Goal: Task Accomplishment & Management: Use online tool/utility

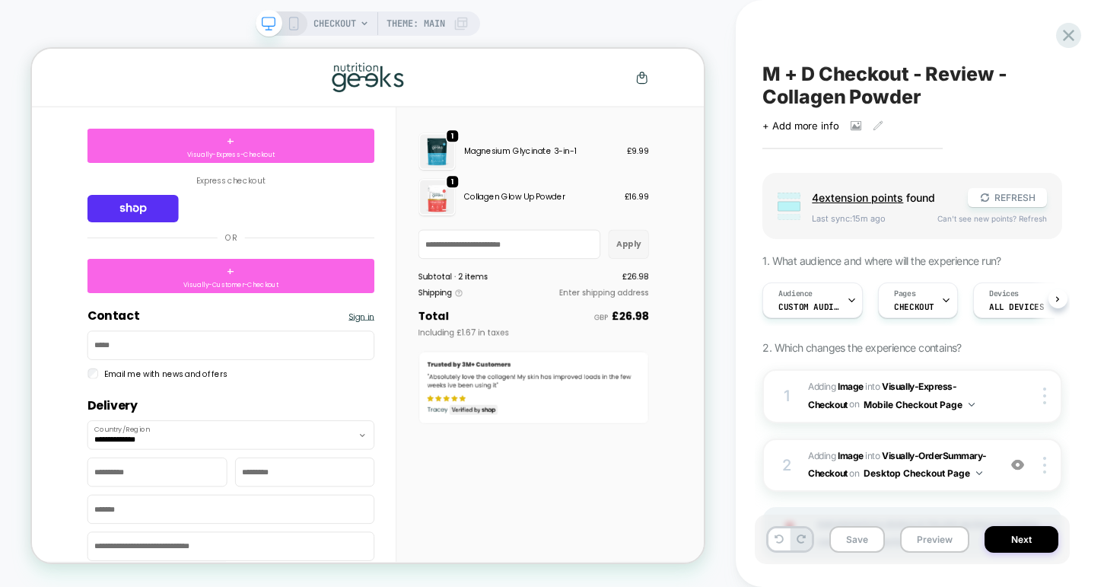
scroll to position [0, 1]
click at [1065, 38] on icon at bounding box center [1068, 35] width 11 height 11
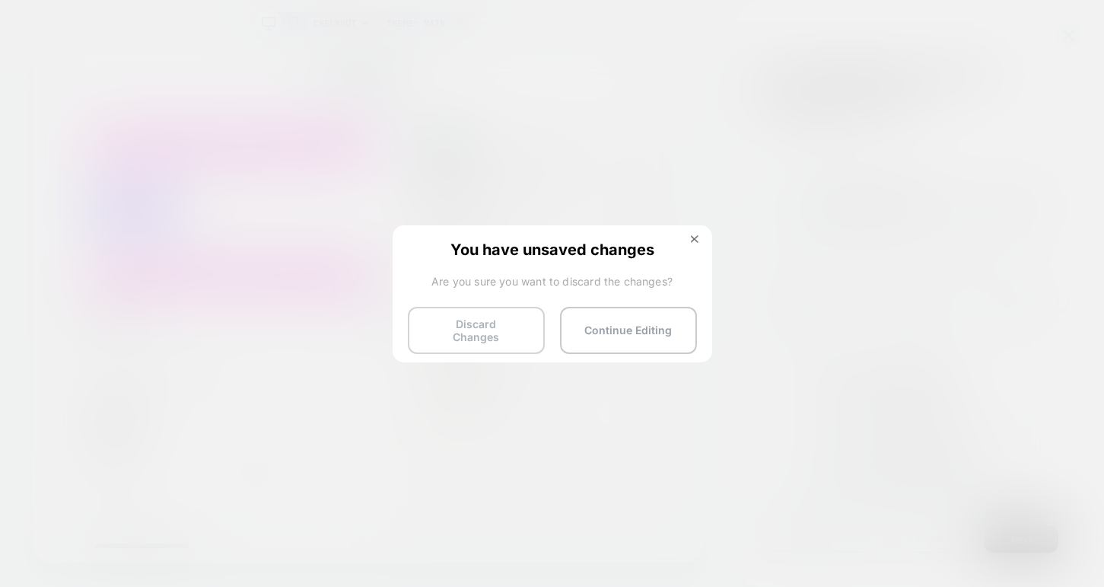
click at [495, 328] on button "Discard Changes" at bounding box center [476, 330] width 137 height 47
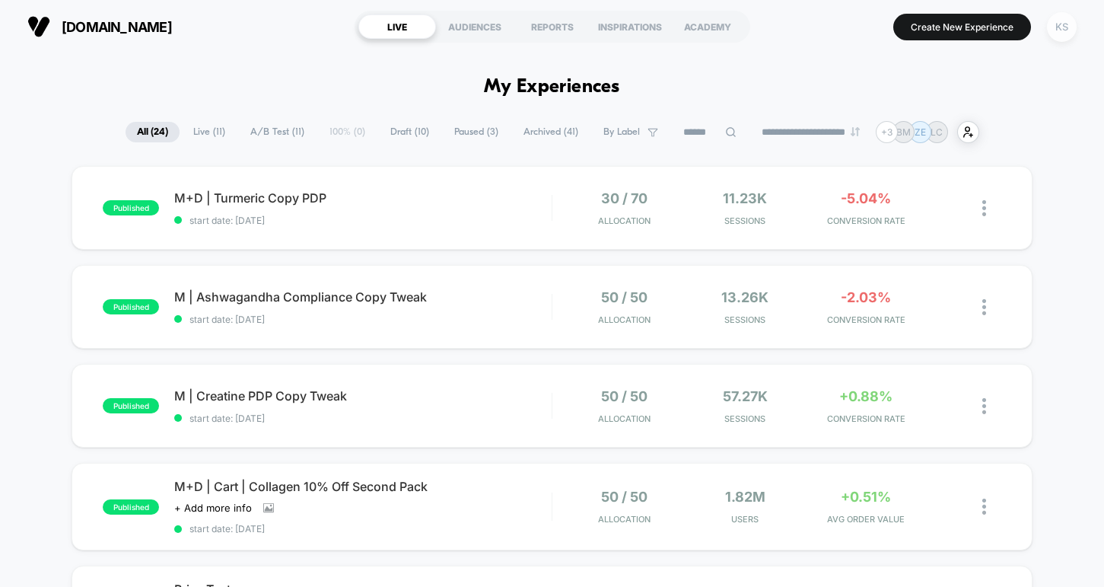
click at [1063, 32] on div "KS" at bounding box center [1062, 27] width 30 height 30
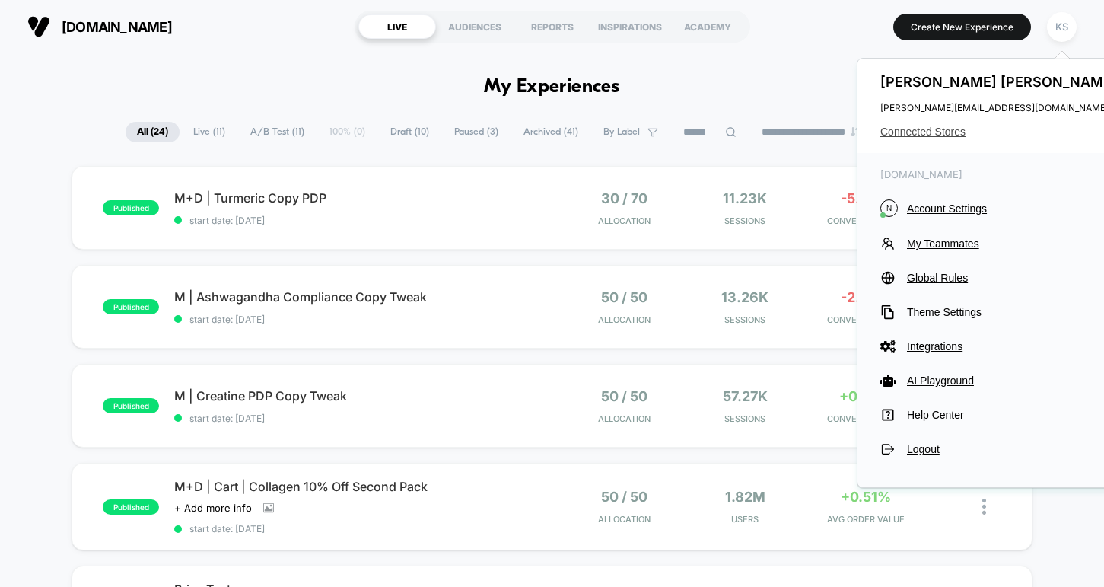
click at [952, 130] on span "Connected Stores" at bounding box center [1001, 132] width 240 height 12
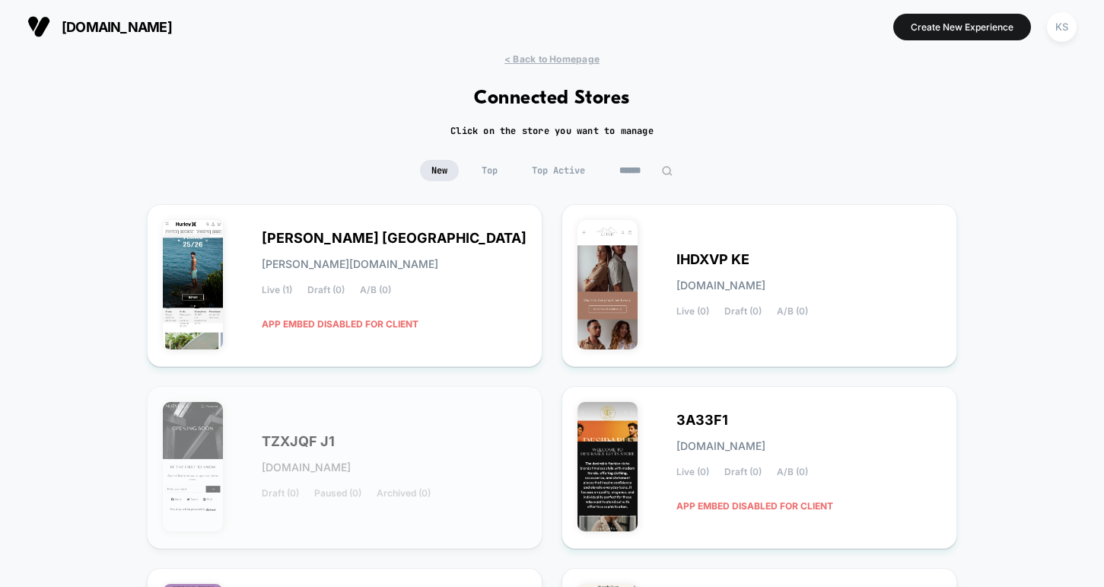
click at [627, 164] on input at bounding box center [646, 170] width 76 height 21
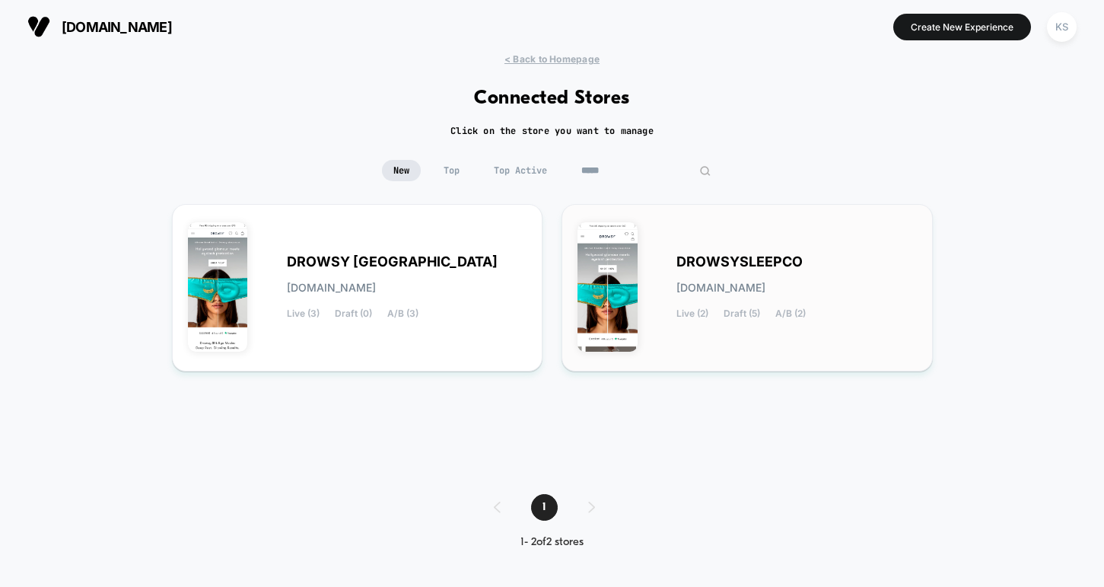
type input "*****"
click at [692, 266] on span "DROWSYSLEEPCO" at bounding box center [740, 261] width 126 height 11
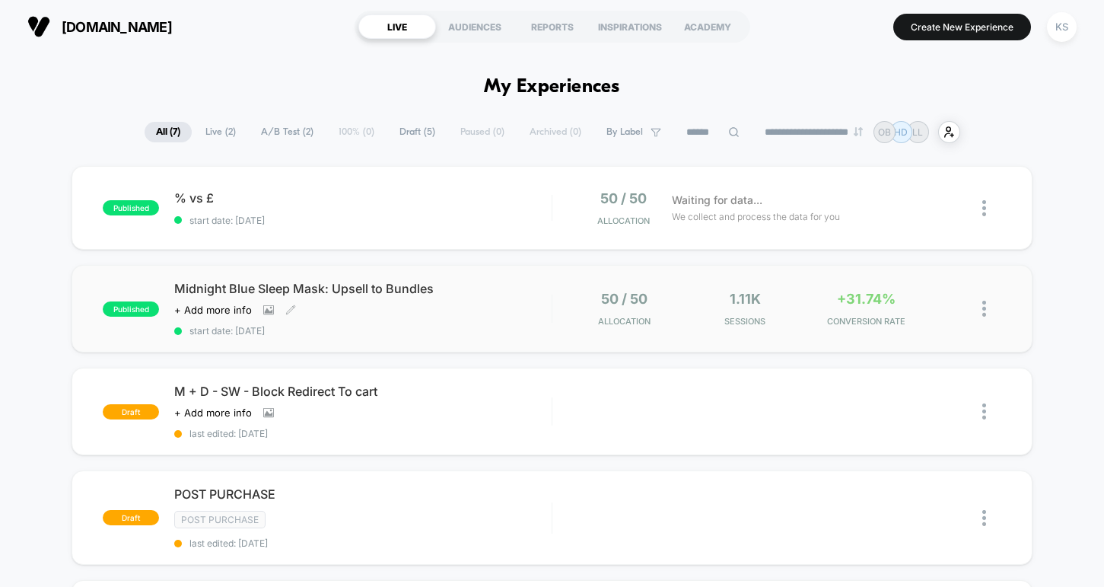
click at [403, 289] on span "Midnight Blue Sleep Mask: Upsell to Bundles" at bounding box center [362, 288] width 377 height 15
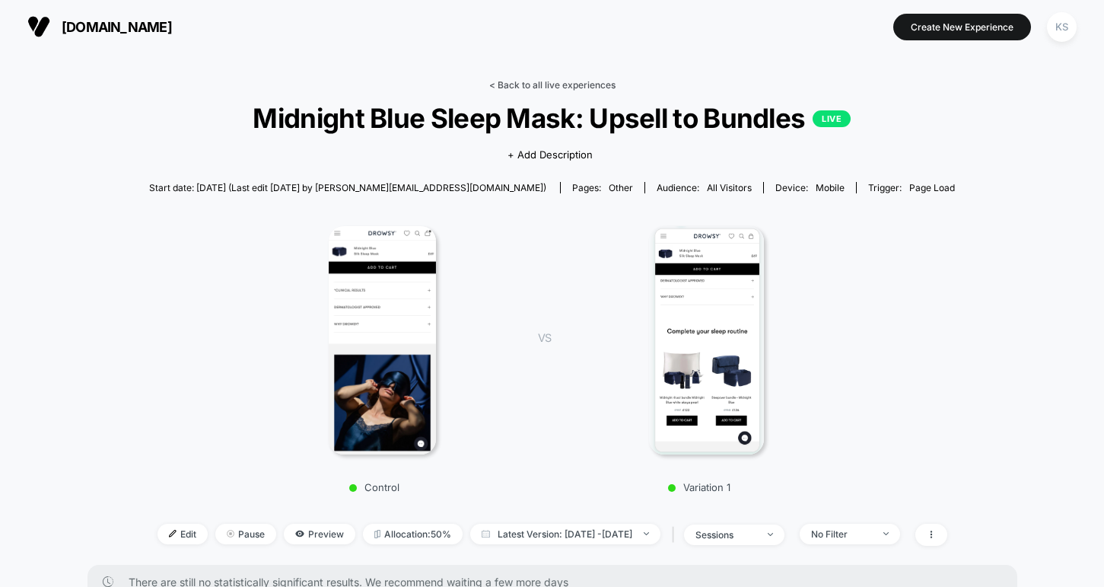
click at [578, 83] on link "< Back to all live experiences" at bounding box center [552, 84] width 126 height 11
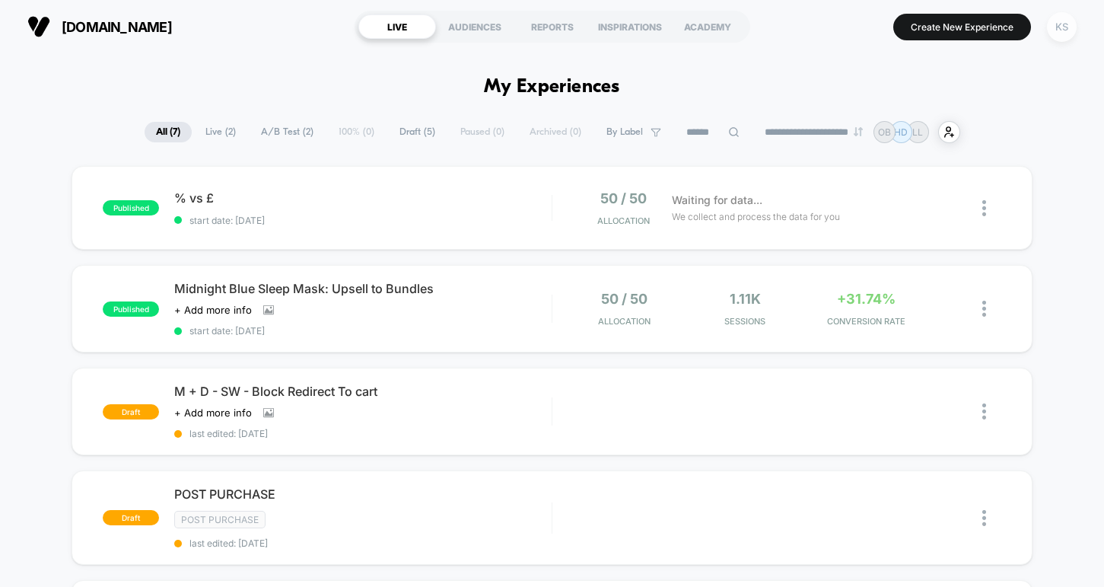
click at [1058, 35] on div "KS" at bounding box center [1062, 27] width 30 height 30
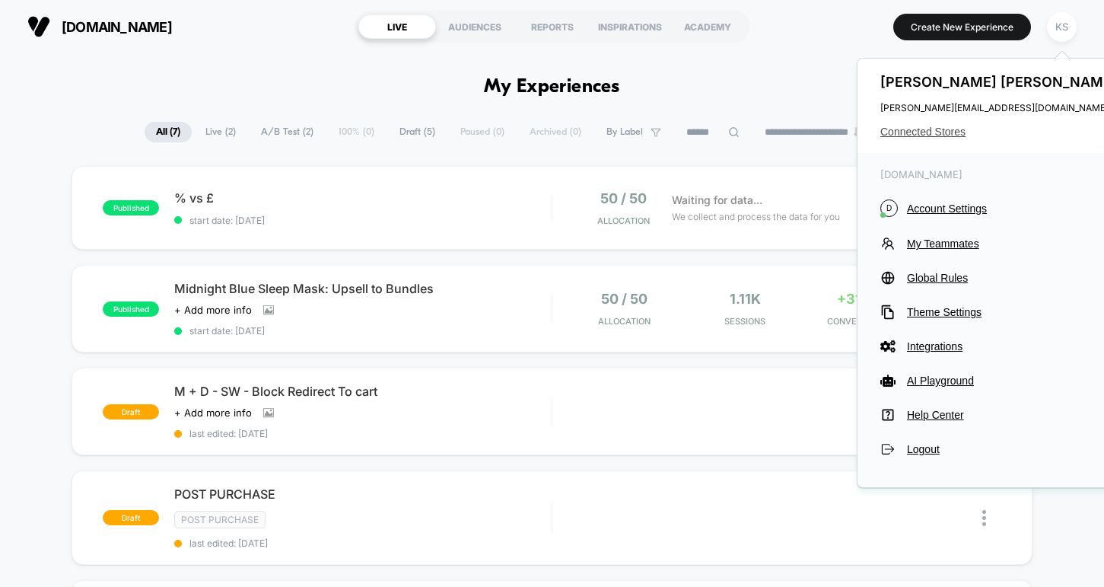
click at [905, 130] on span "Connected Stores" at bounding box center [1001, 132] width 240 height 12
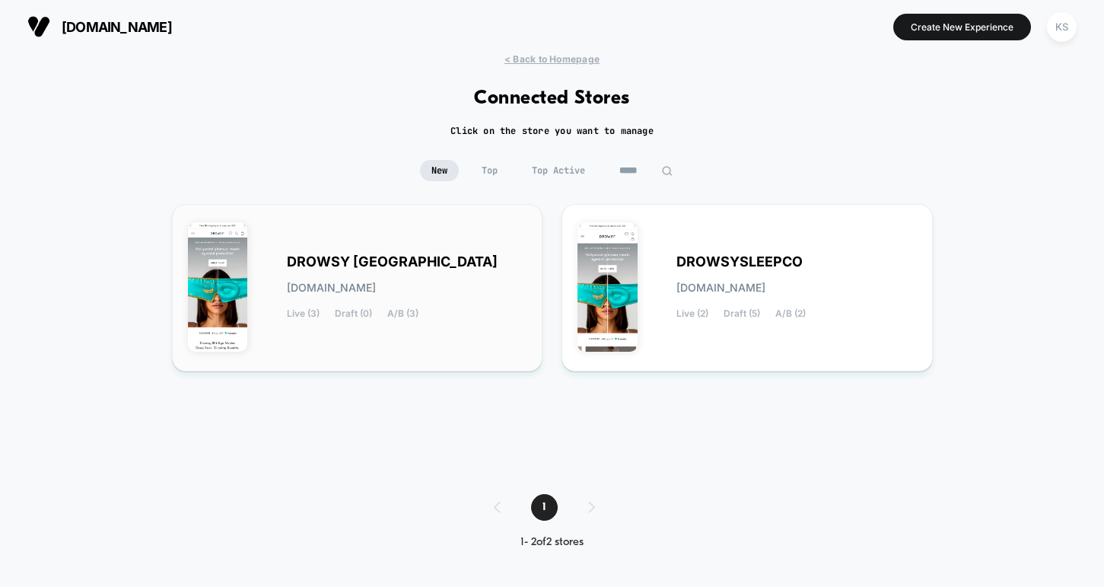
click at [350, 267] on span "DROWSY [GEOGRAPHIC_DATA]" at bounding box center [392, 261] width 211 height 11
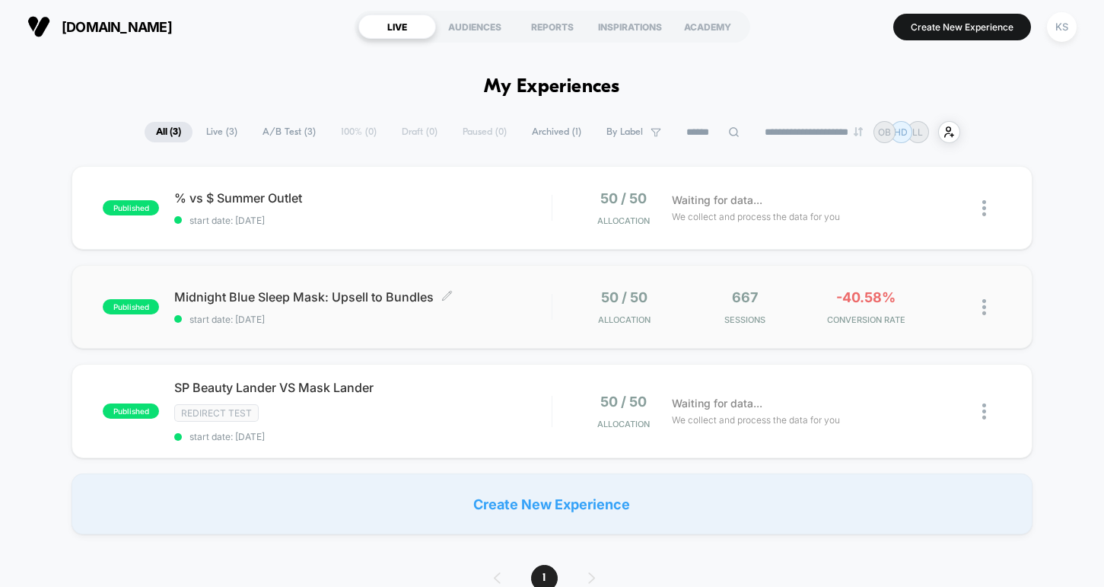
click at [379, 303] on span "Midnight Blue Sleep Mask: Upsell to Bundles Click to edit experience details" at bounding box center [362, 296] width 377 height 15
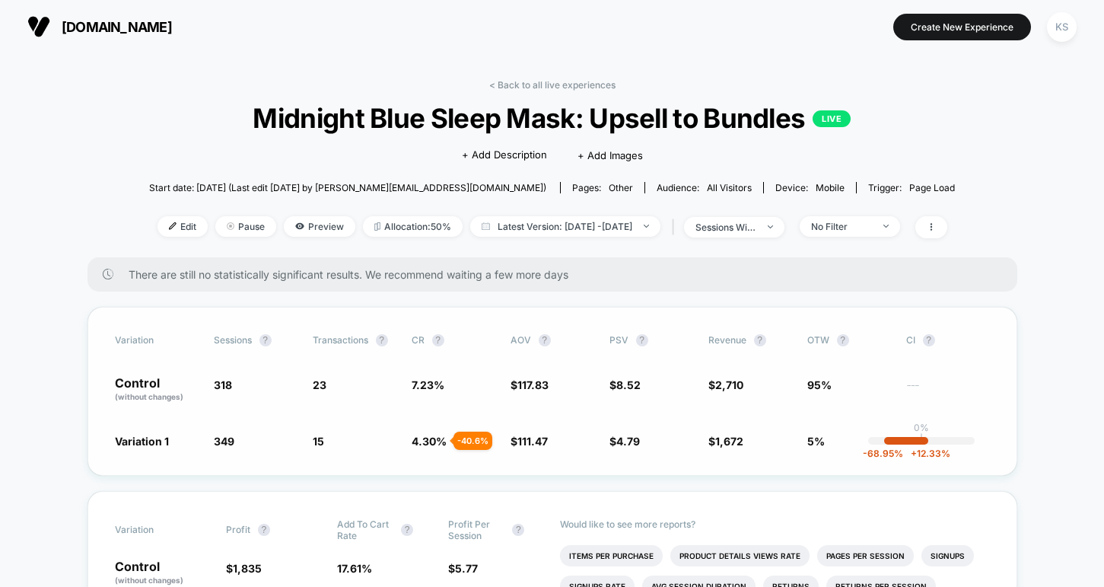
click at [529, 449] on div "Variation Sessions ? Transactions ? CR ? AOV ? PSV ? Revenue ? OTW ? CI ? Contr…" at bounding box center [553, 391] width 930 height 169
click at [854, 231] on div "No Filter" at bounding box center [841, 226] width 61 height 11
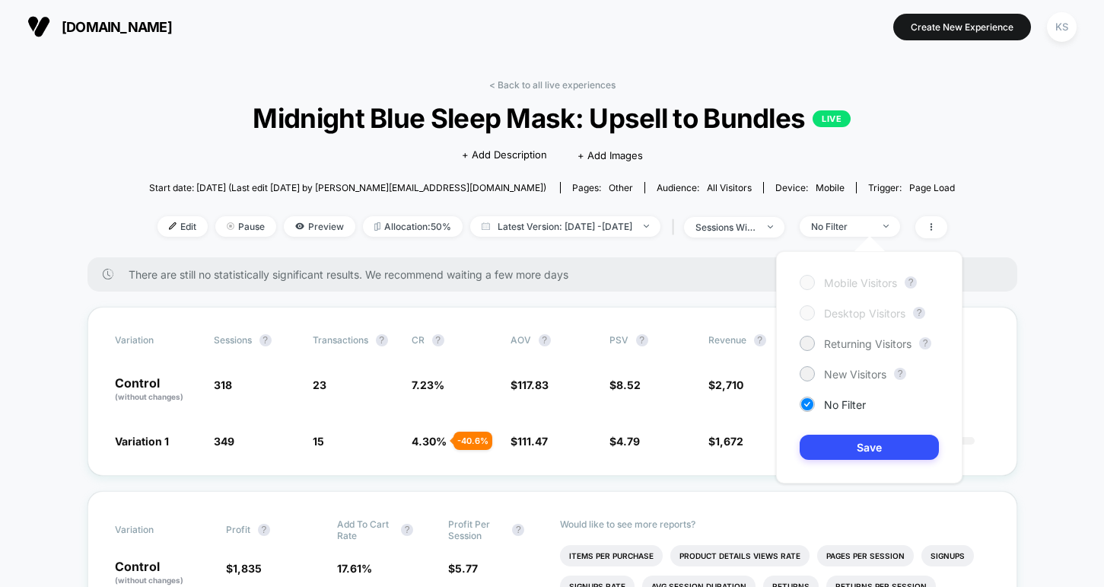
click at [804, 281] on div at bounding box center [806, 281] width 11 height 11
click at [811, 336] on div "Returning Visitors" at bounding box center [856, 343] width 112 height 15
click at [844, 450] on button "Save" at bounding box center [869, 447] width 139 height 25
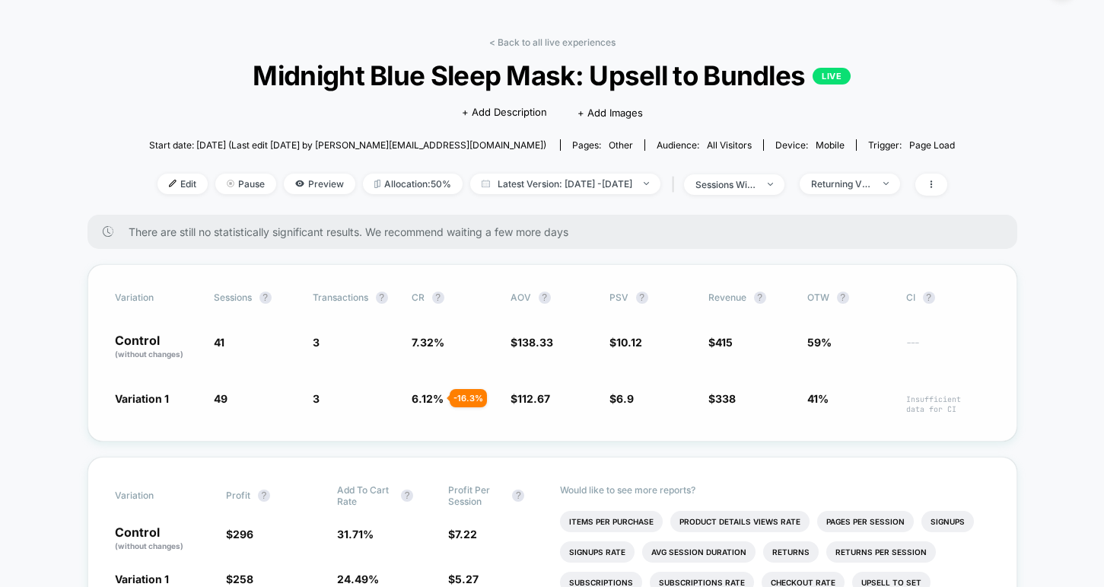
scroll to position [45, 0]
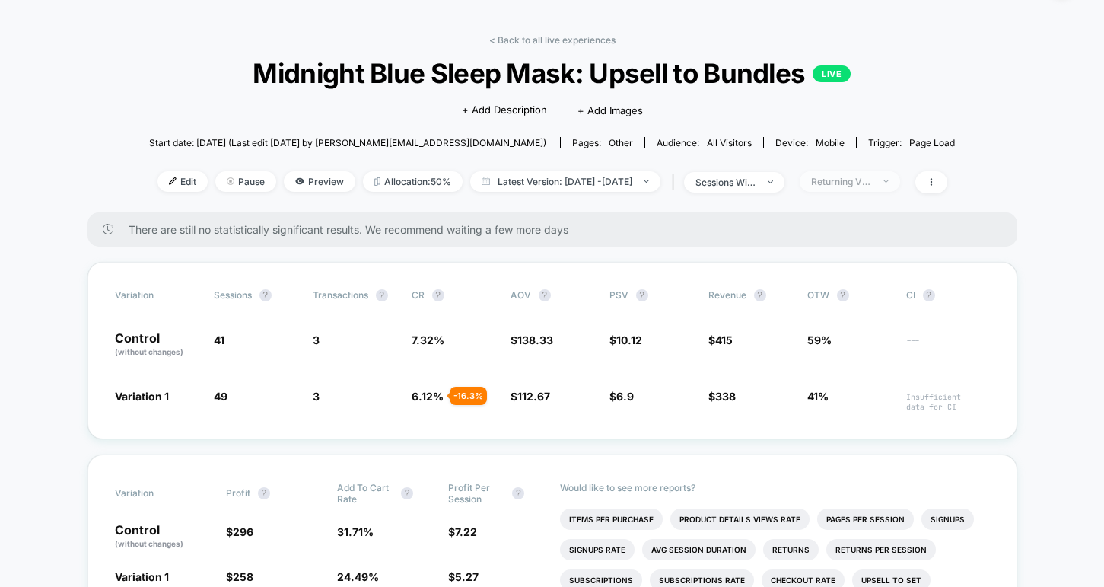
click at [847, 177] on div "Returning Visitors" at bounding box center [841, 181] width 61 height 11
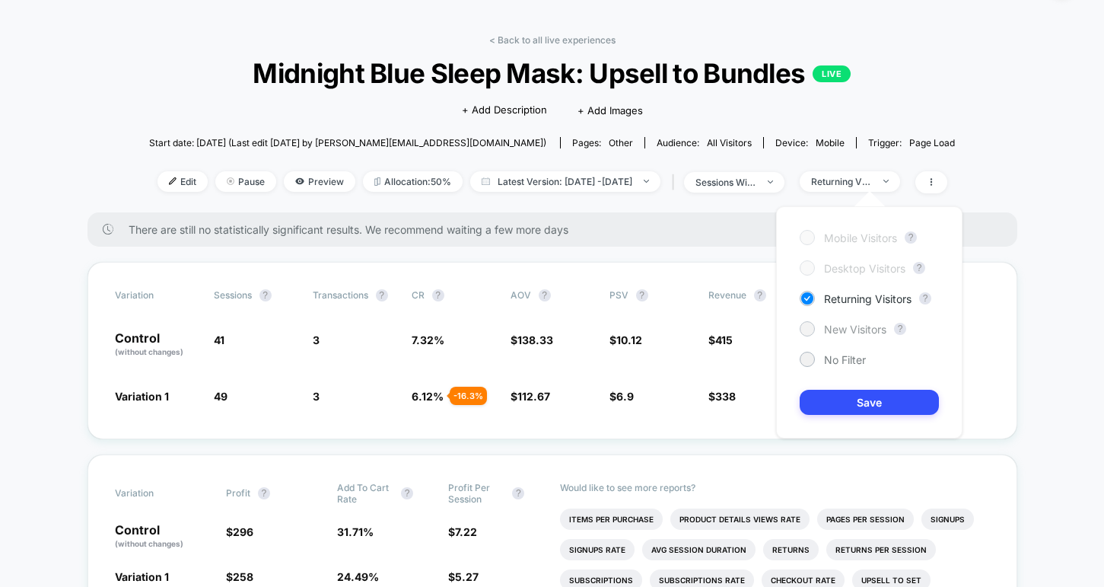
click at [812, 325] on div at bounding box center [807, 328] width 15 height 15
click at [849, 402] on button "Save" at bounding box center [869, 402] width 139 height 25
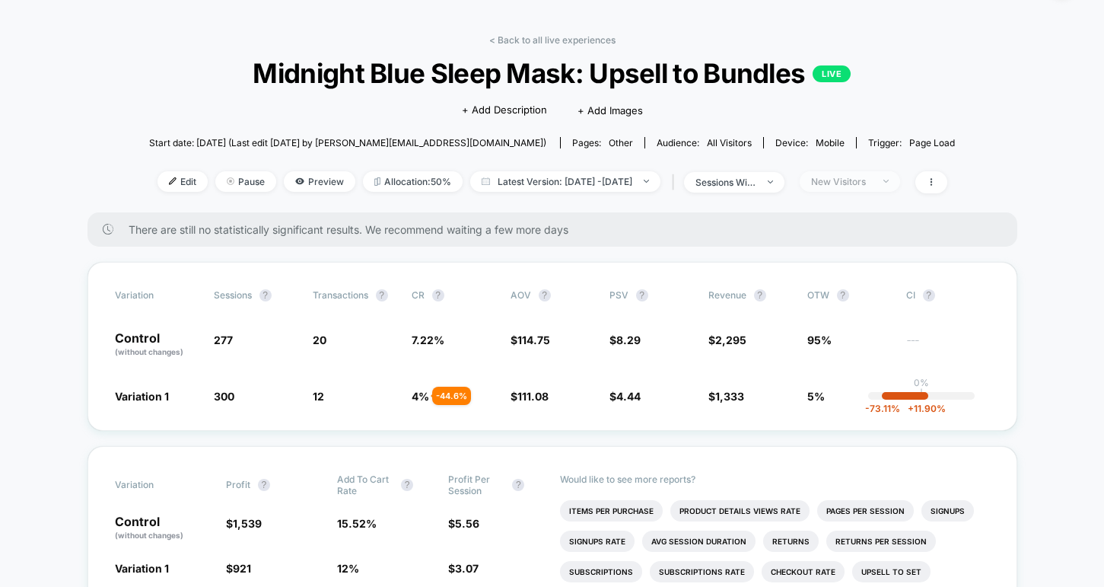
click at [862, 189] on span "New Visitors" at bounding box center [850, 181] width 100 height 21
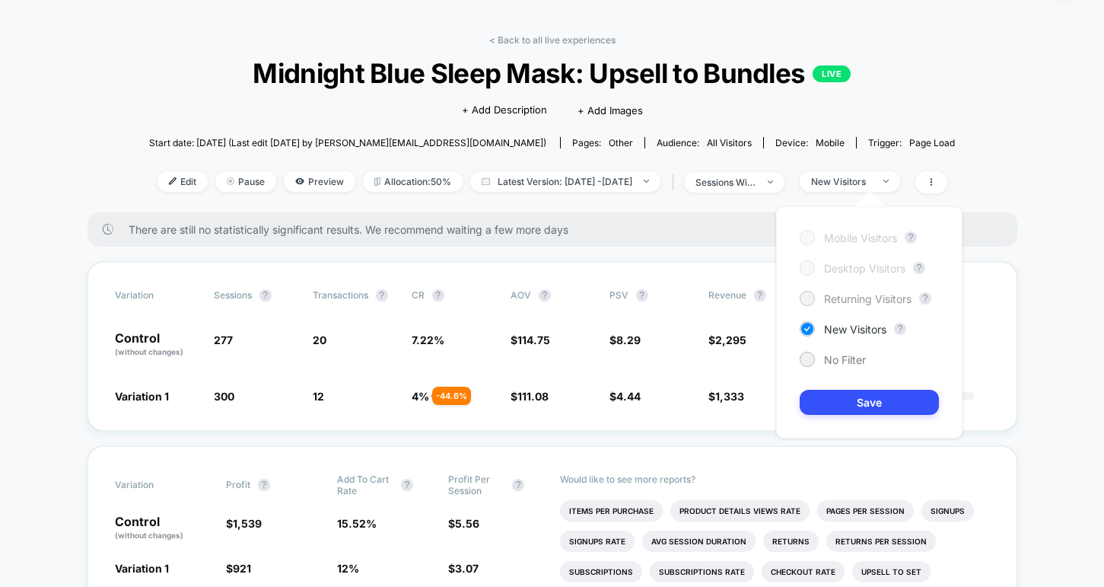
click at [819, 296] on div "Returning Visitors" at bounding box center [856, 298] width 112 height 15
click at [835, 393] on button "Save" at bounding box center [869, 402] width 139 height 25
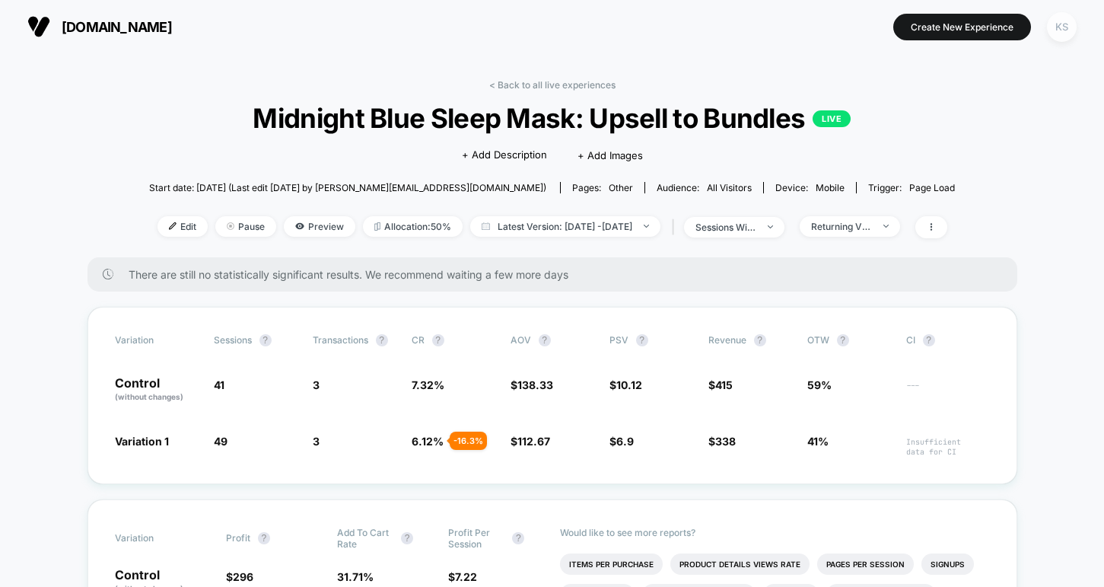
click at [1055, 27] on div "KS" at bounding box center [1062, 27] width 30 height 30
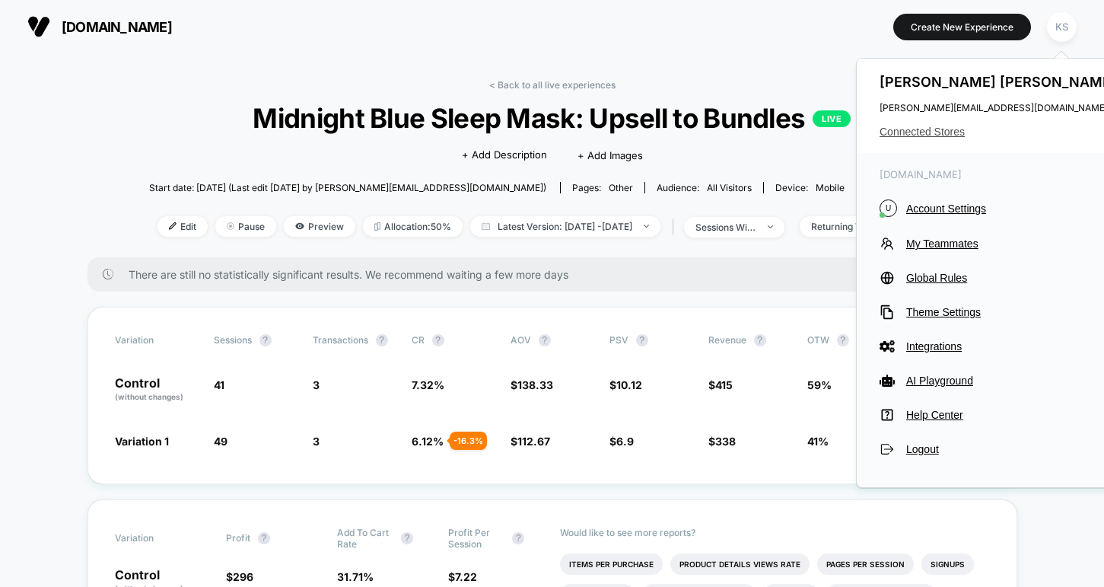
click at [908, 130] on span "Connected Stores" at bounding box center [1000, 132] width 240 height 12
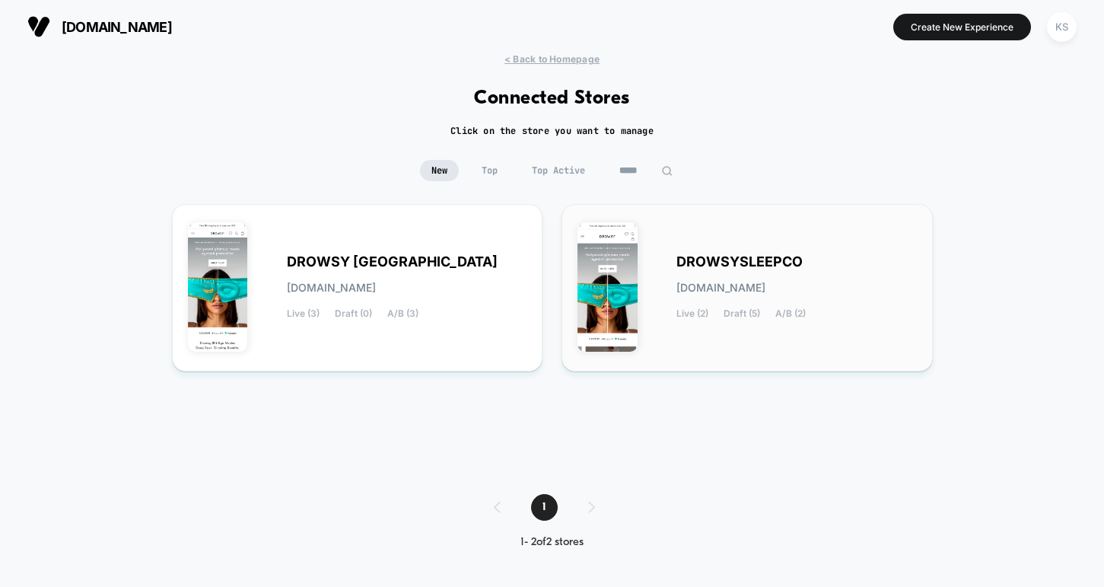
click at [738, 256] on span "DROWSYSLEEPCO" at bounding box center [740, 261] width 126 height 11
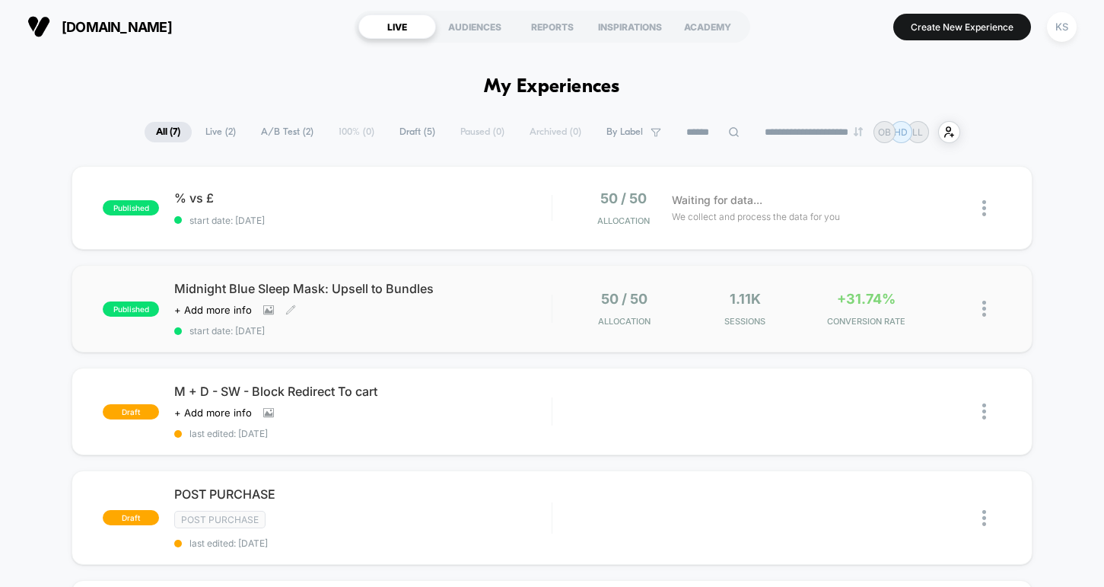
click at [337, 294] on span "Midnight Blue Sleep Mask: Upsell to Bundles" at bounding box center [362, 288] width 377 height 15
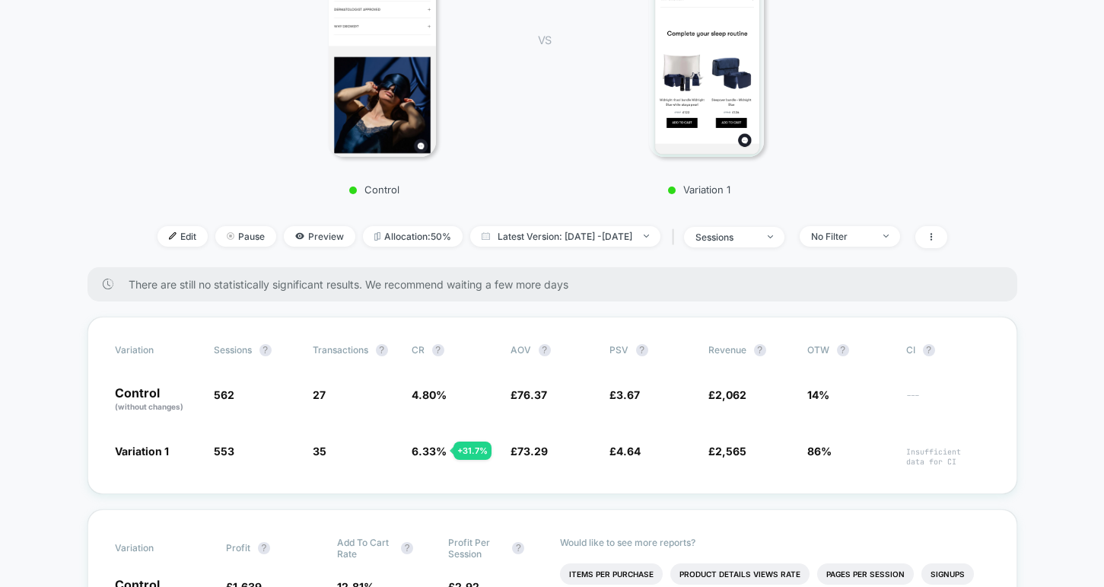
scroll to position [320, 0]
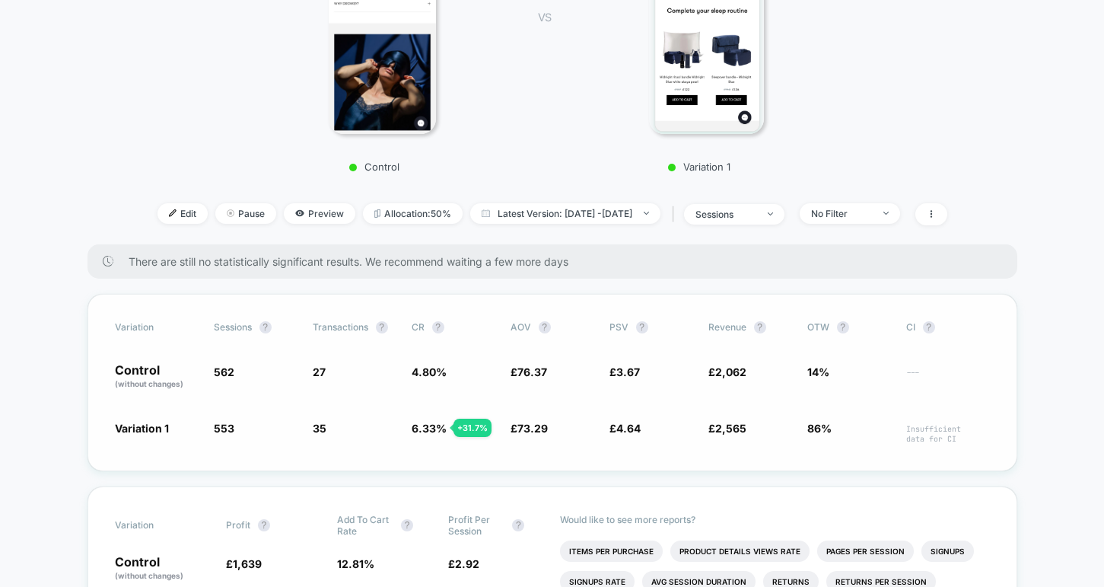
click at [623, 451] on div "Variation Sessions ? Transactions ? CR ? AOV ? PSV ? Revenue ? OTW ? CI ? Contr…" at bounding box center [553, 382] width 930 height 177
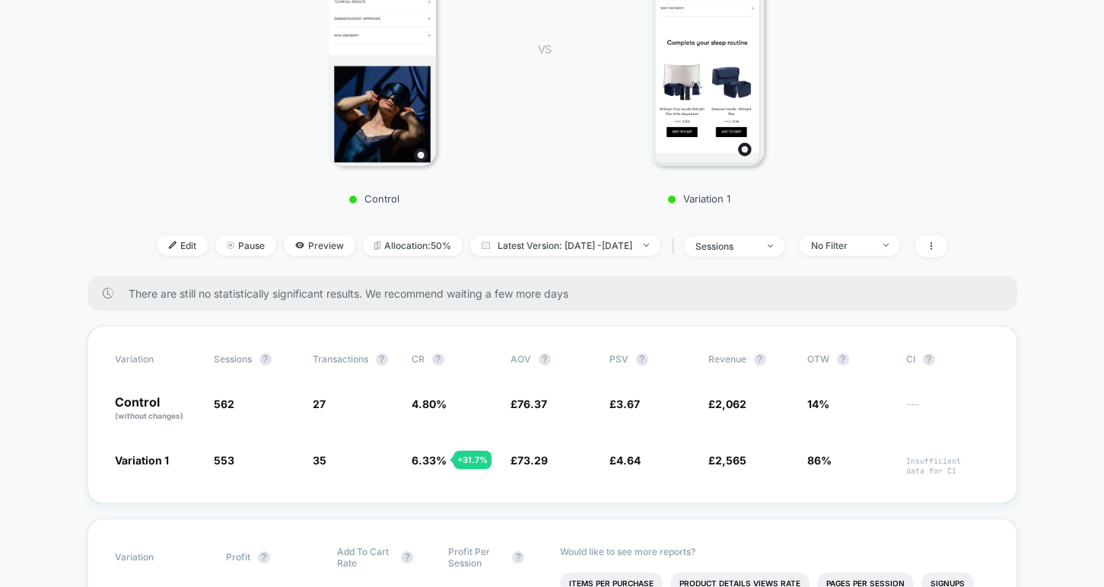
scroll to position [0, 0]
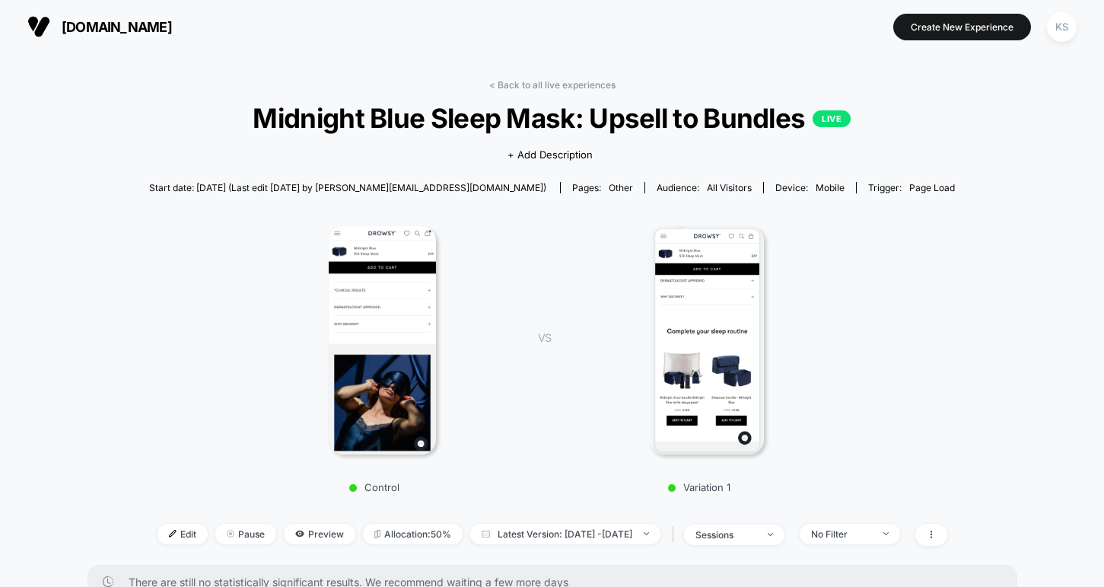
click at [172, 32] on span "[DOMAIN_NAME]" at bounding box center [117, 27] width 110 height 16
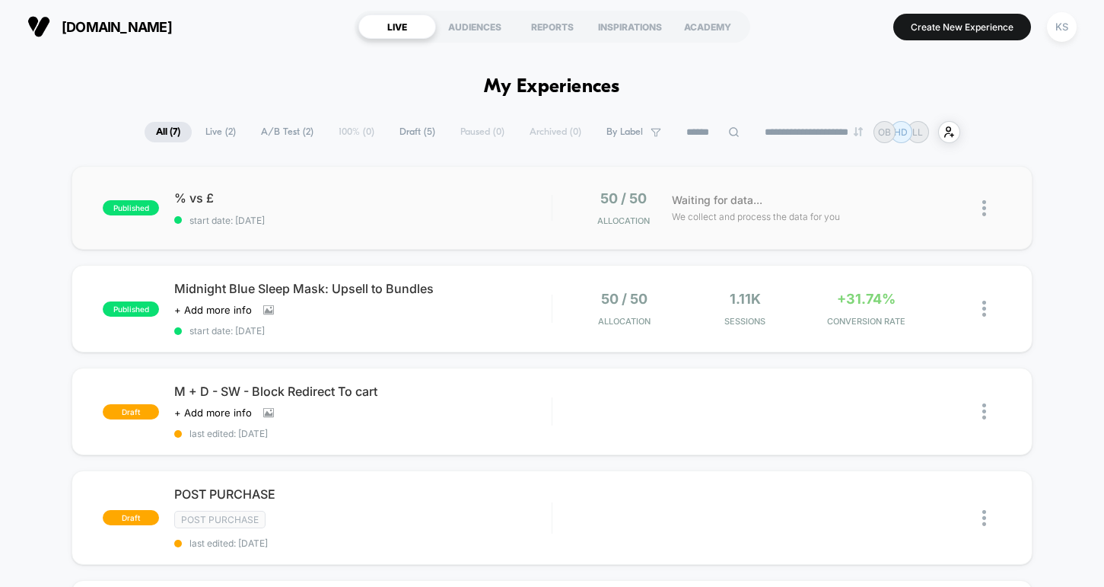
click at [384, 225] on div "published % vs £ start date: [DATE] 50 / 50 Allocation Waiting for data... We c…" at bounding box center [552, 208] width 960 height 84
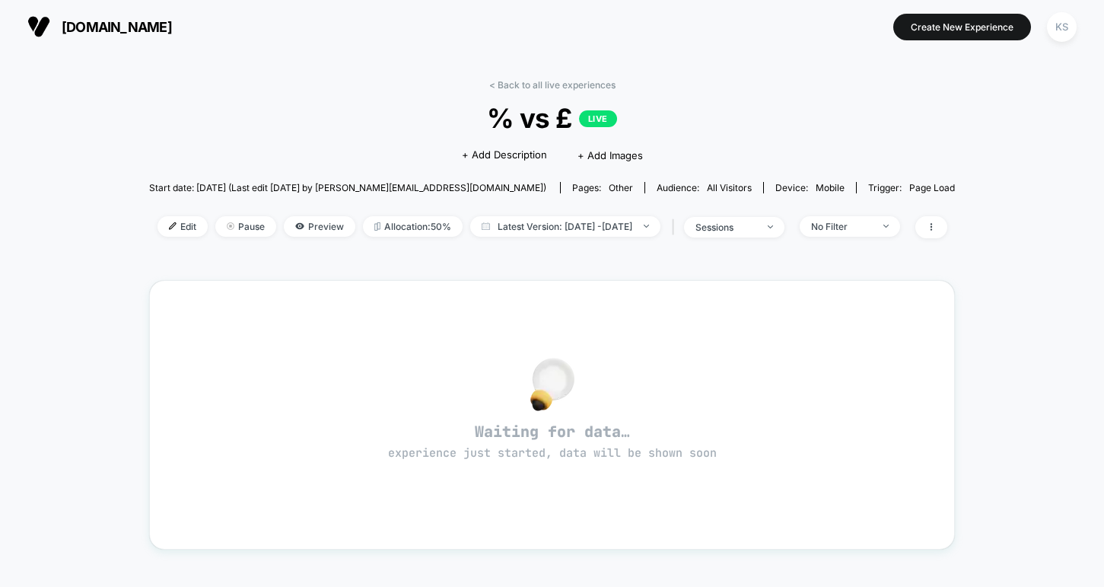
click at [138, 33] on span "[DOMAIN_NAME]" at bounding box center [117, 27] width 110 height 16
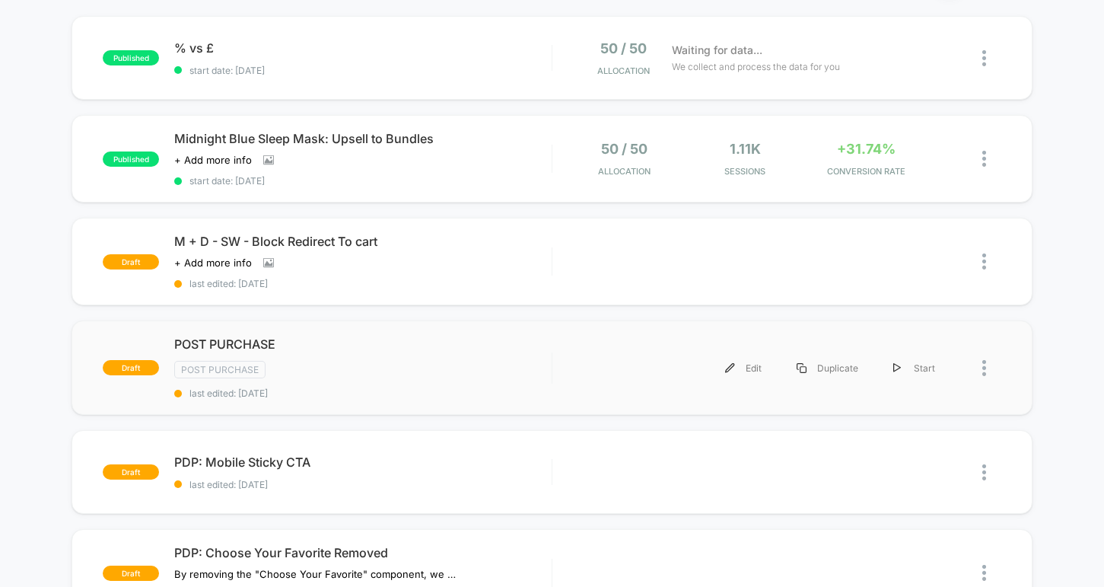
scroll to position [151, 0]
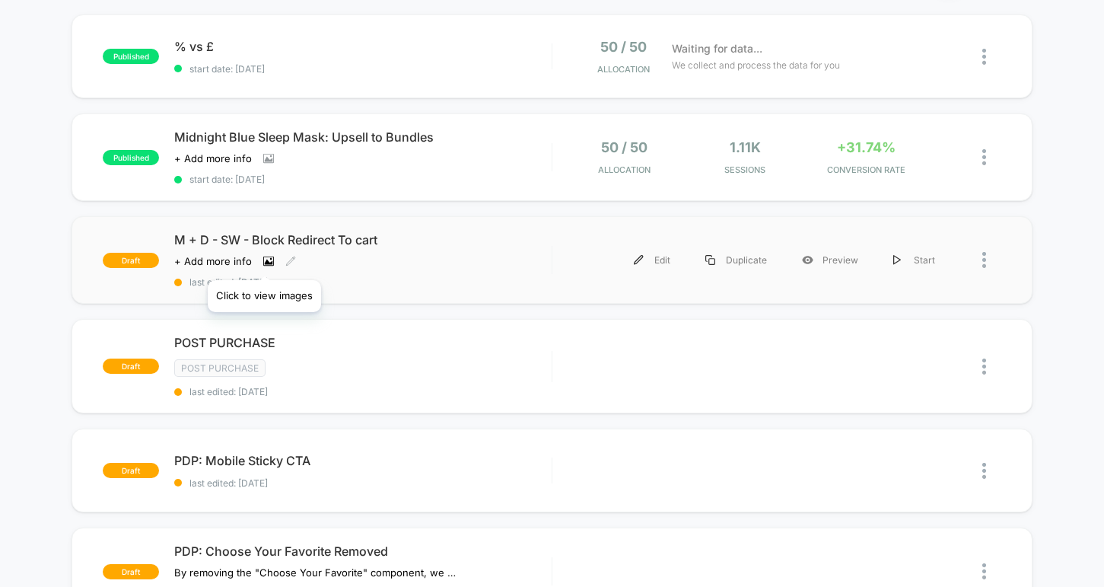
click at [265, 261] on icon at bounding box center [269, 261] width 8 height 5
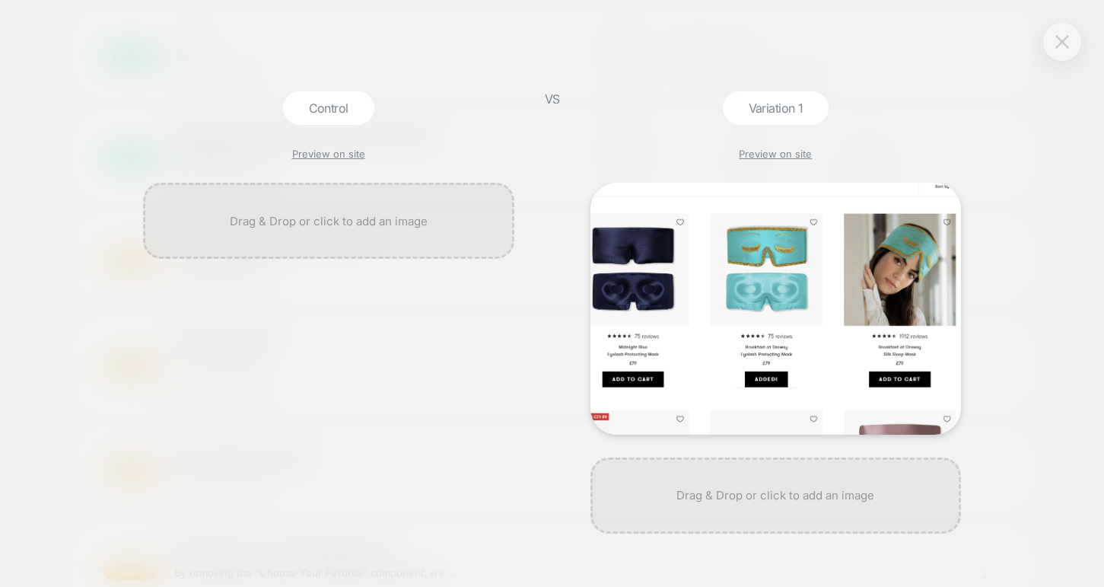
click at [1065, 51] on button at bounding box center [1062, 41] width 23 height 23
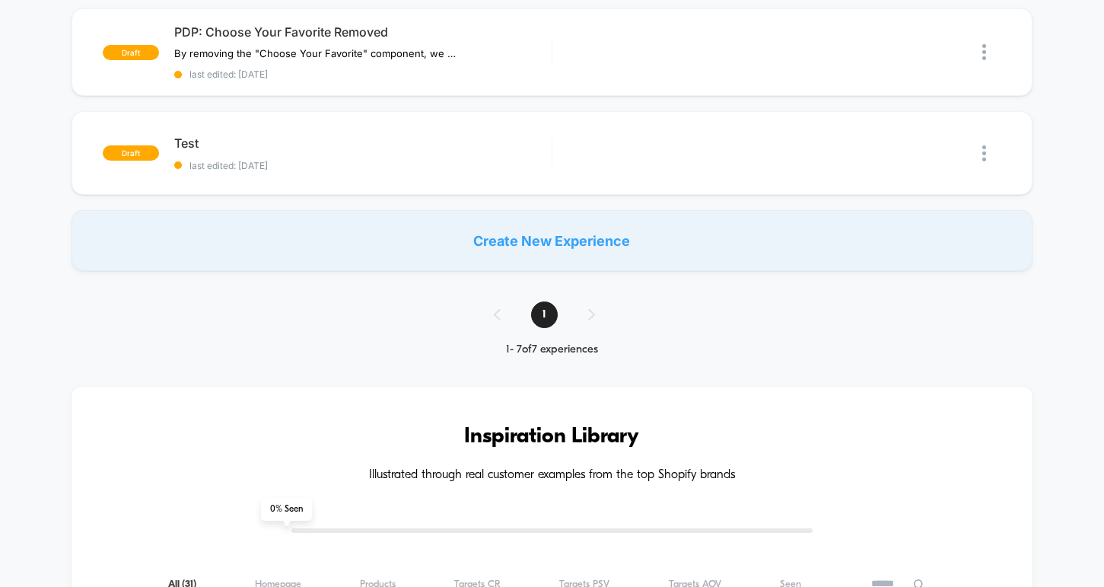
scroll to position [0, 0]
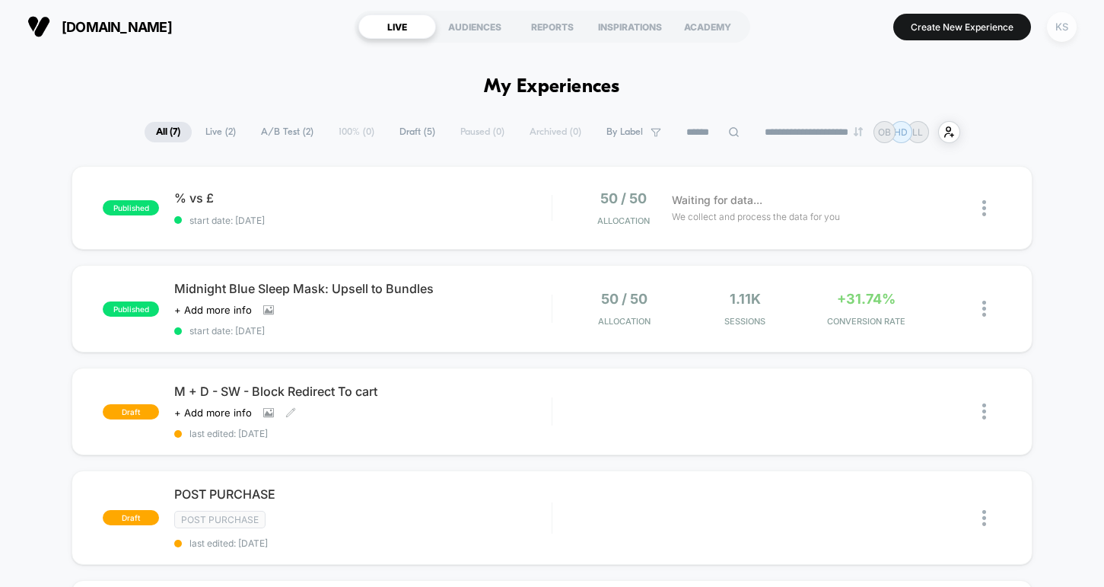
click at [1061, 30] on div "KS" at bounding box center [1062, 27] width 30 height 30
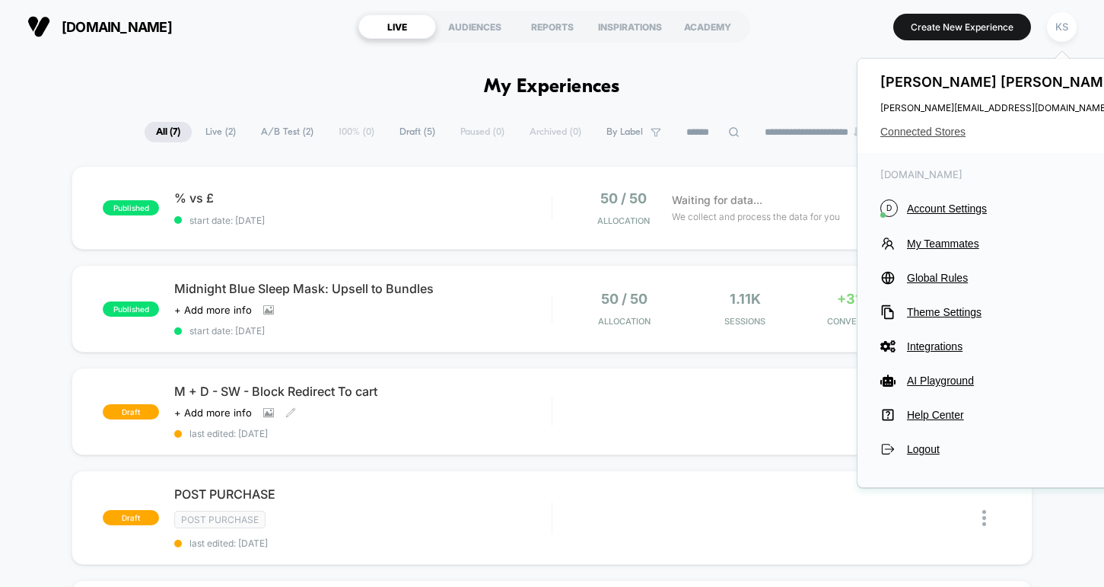
click at [938, 132] on span "Connected Stores" at bounding box center [1001, 132] width 240 height 12
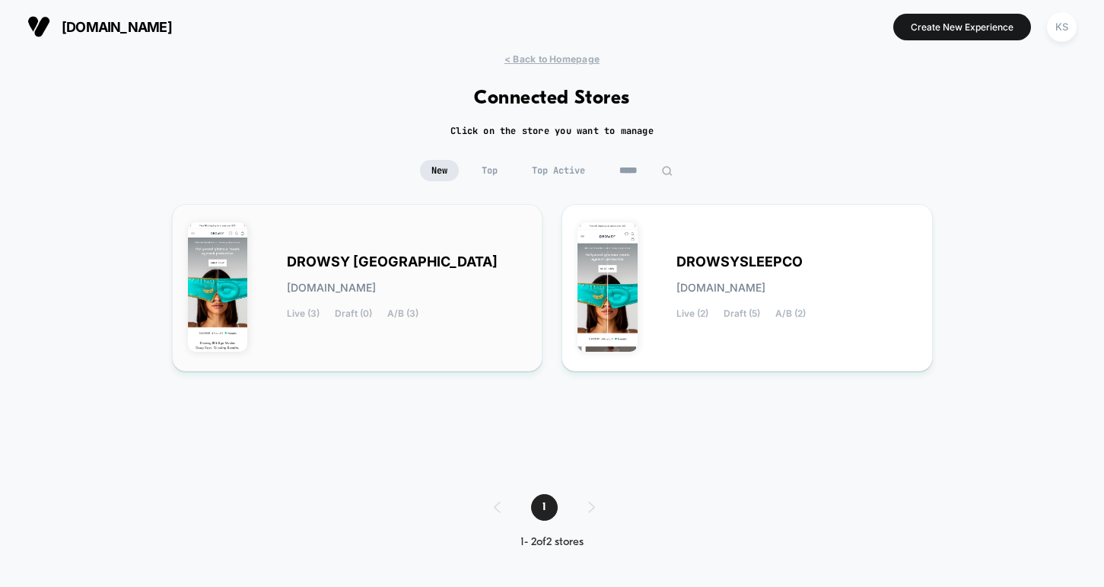
click at [326, 256] on span "DROWSY [GEOGRAPHIC_DATA]" at bounding box center [392, 261] width 211 height 11
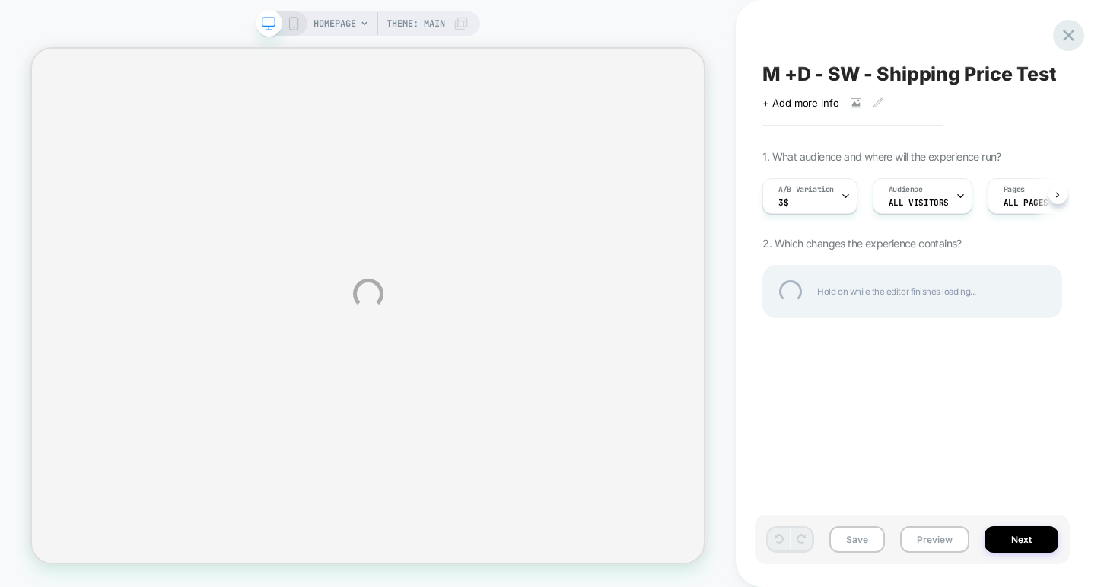
click at [1065, 33] on div at bounding box center [1068, 35] width 31 height 31
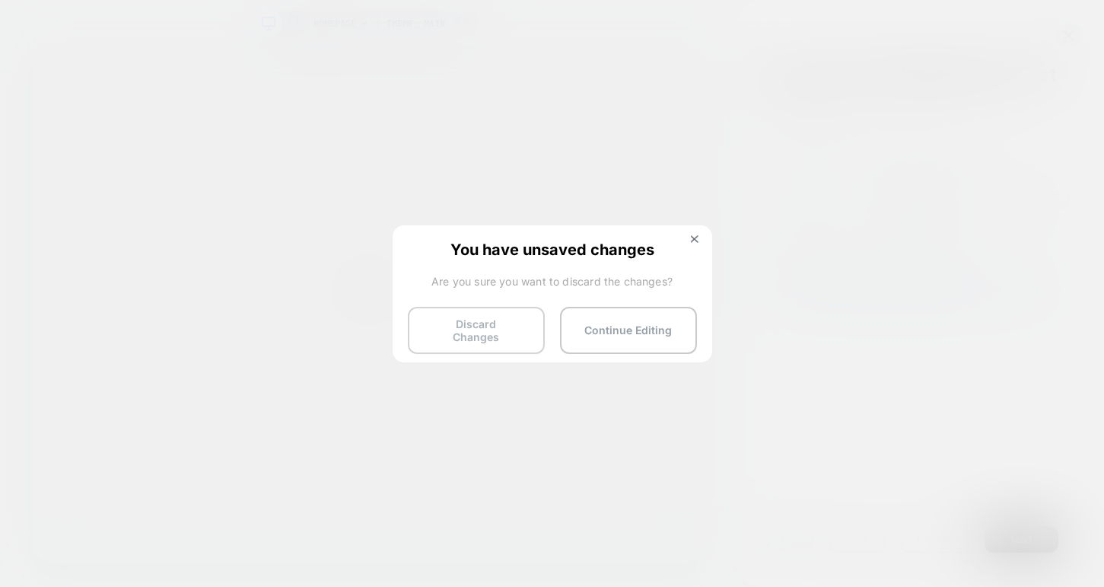
click at [465, 336] on button "Discard Changes" at bounding box center [476, 330] width 137 height 47
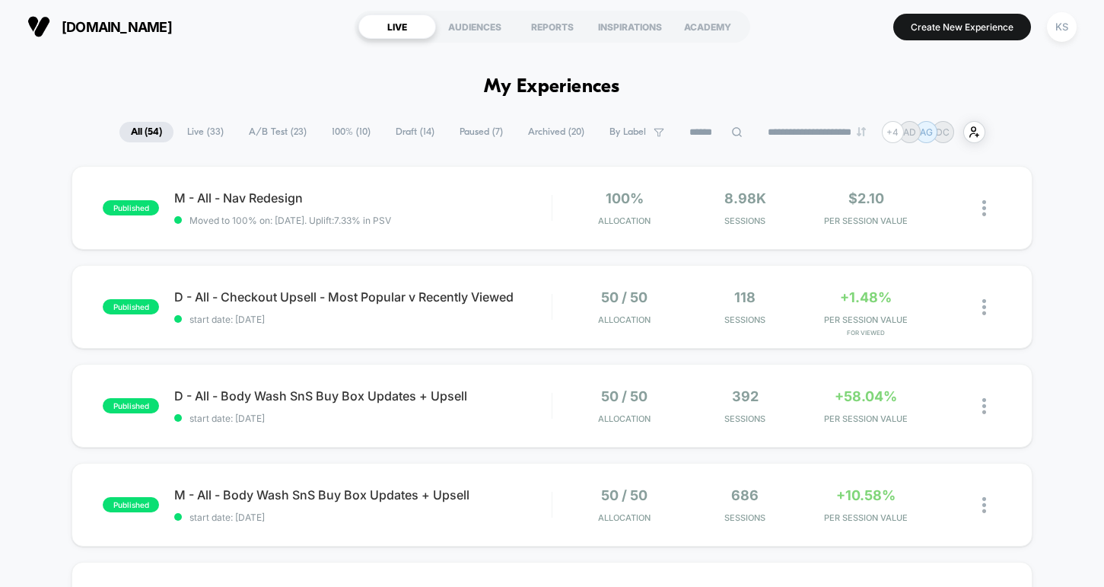
click at [397, 138] on span "Draft ( 14 )" at bounding box center [415, 132] width 62 height 21
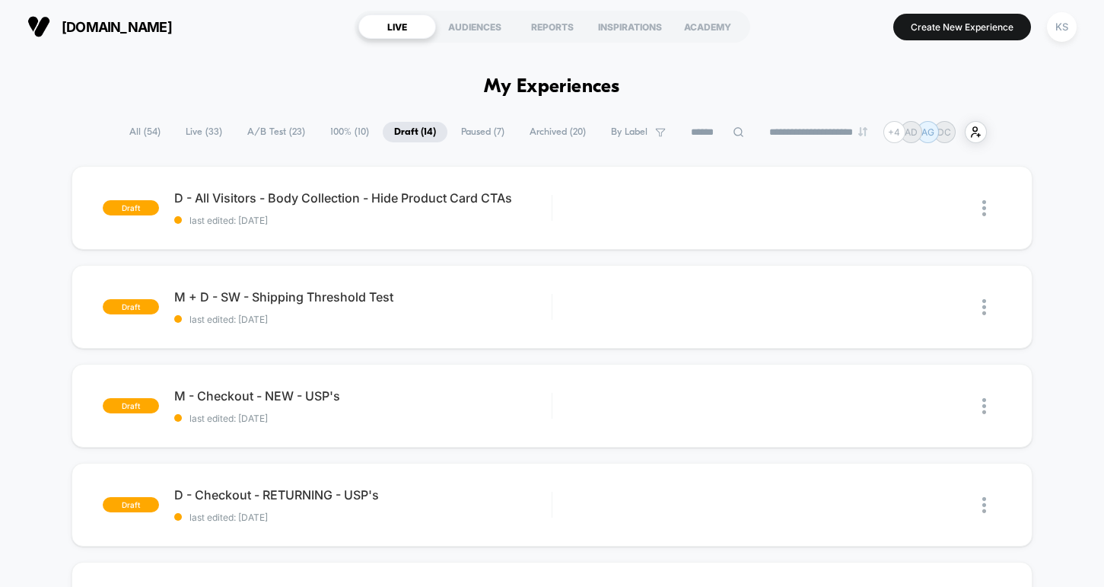
click at [101, 31] on span "usehuron.com" at bounding box center [117, 27] width 110 height 16
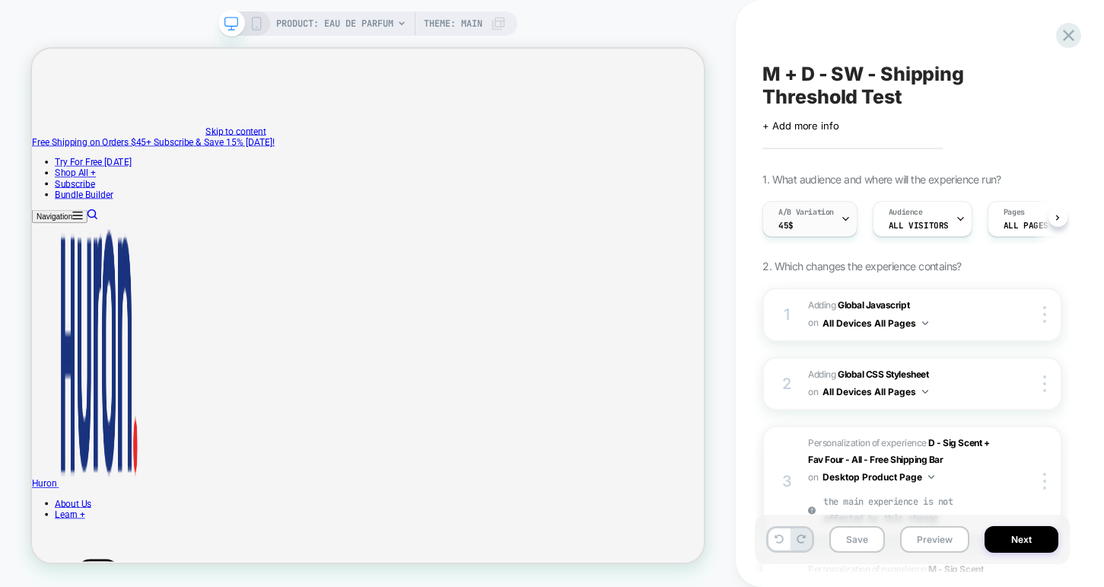
scroll to position [0, 1]
click at [846, 221] on icon at bounding box center [845, 219] width 10 height 10
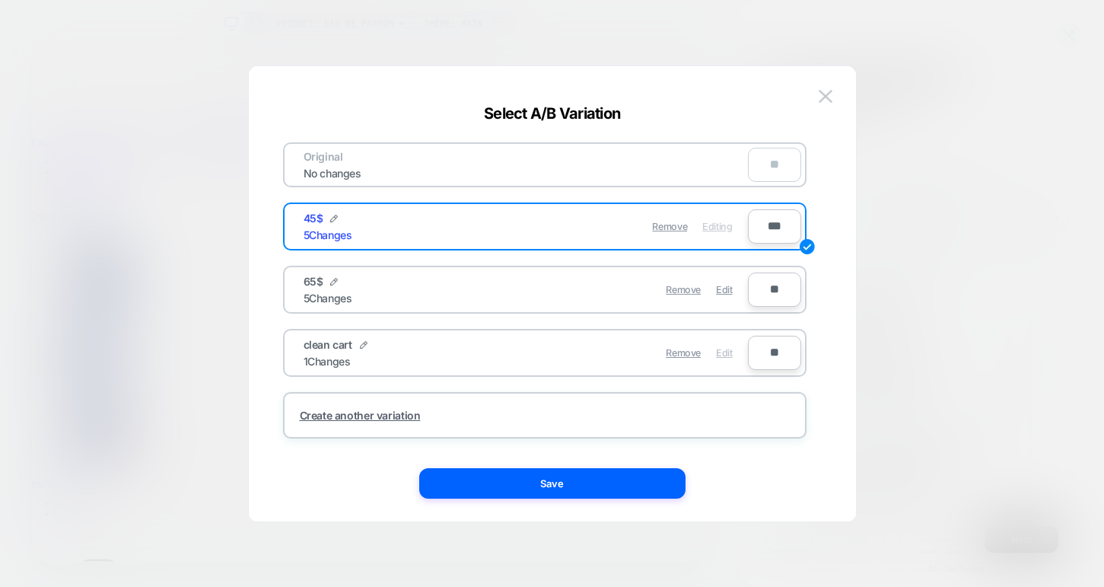
click at [721, 351] on span "Edit" at bounding box center [724, 352] width 16 height 11
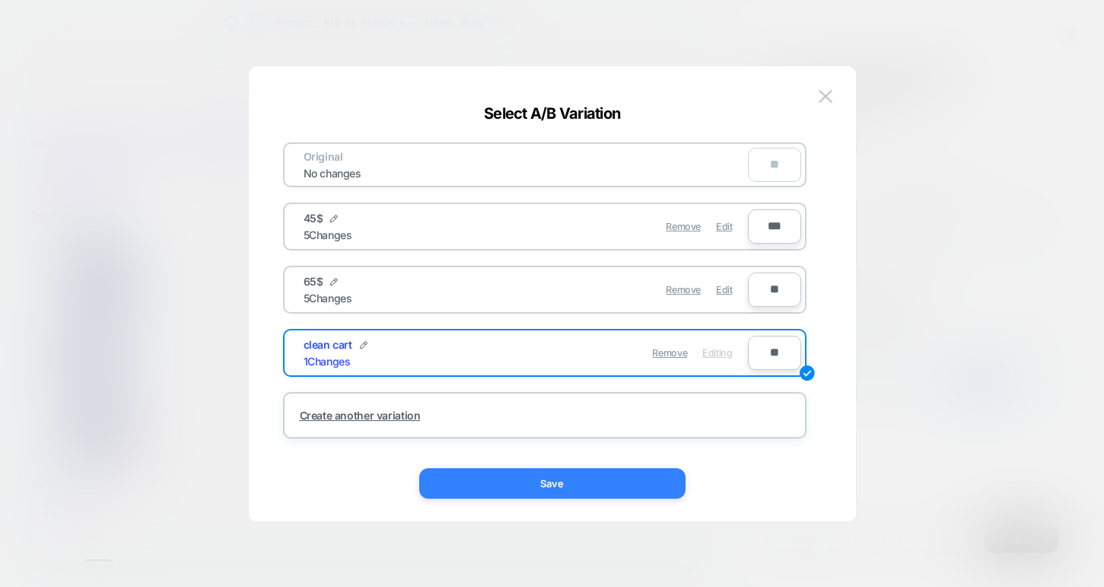
click at [618, 482] on button "Save" at bounding box center [552, 483] width 266 height 30
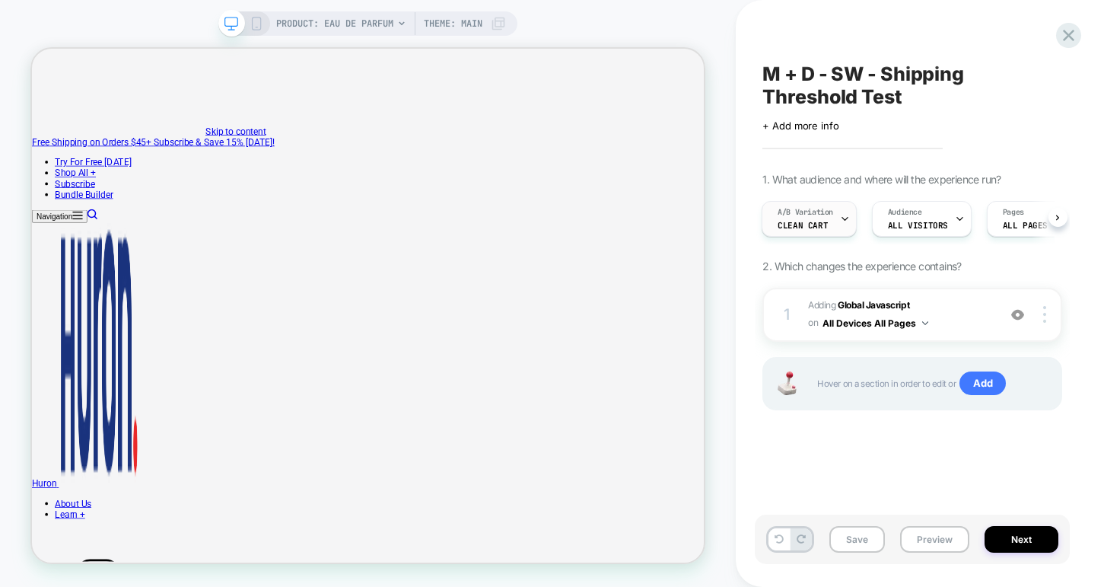
click at [830, 225] on div "A/B Variation clean cart" at bounding box center [806, 219] width 86 height 34
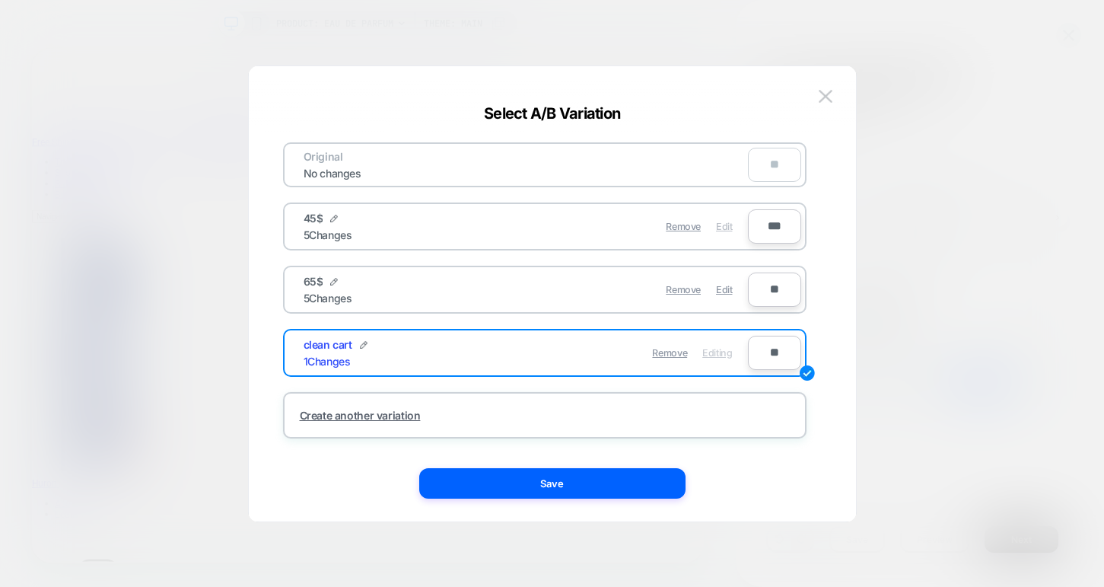
click at [719, 225] on span "Edit" at bounding box center [724, 226] width 16 height 11
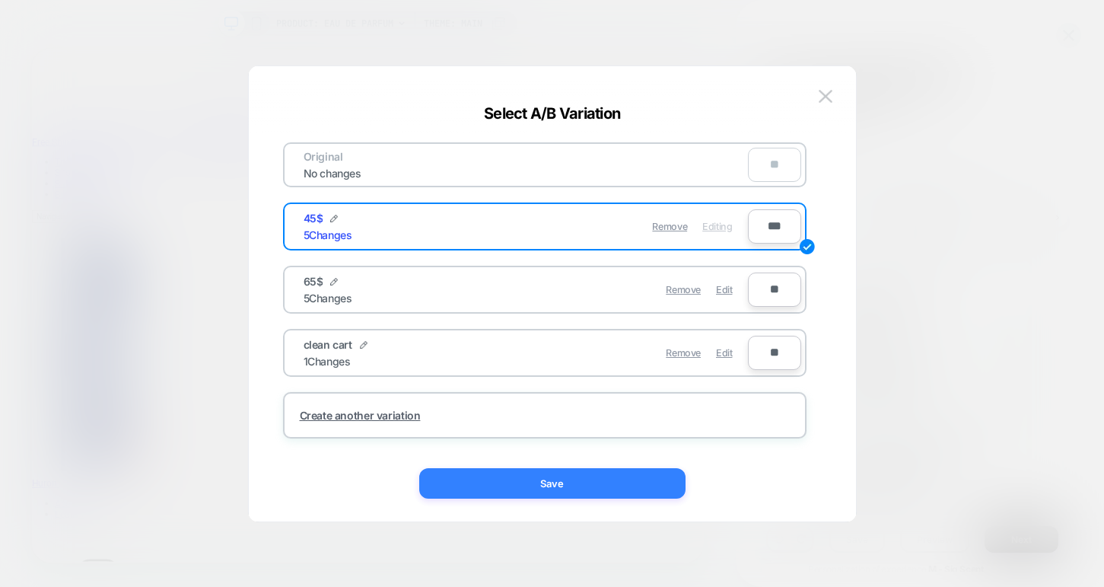
click at [588, 482] on button "Save" at bounding box center [552, 483] width 266 height 30
